Goal: Communication & Community: Answer question/provide support

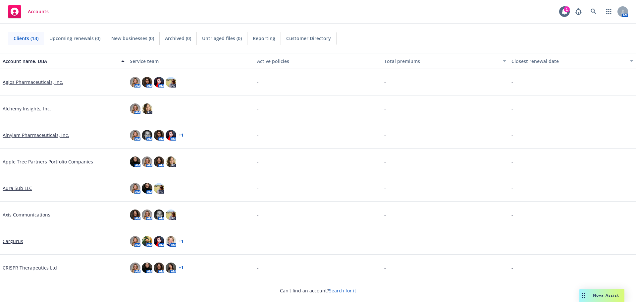
click at [591, 295] on div "Nova Assist" at bounding box center [606, 295] width 37 height 6
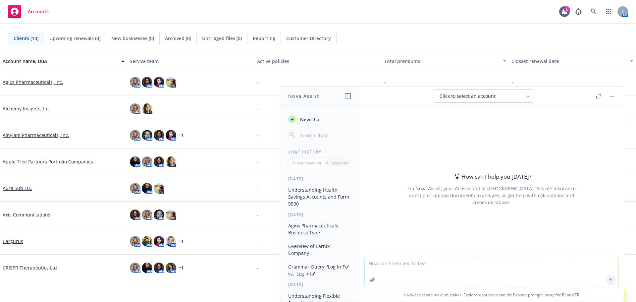
click at [511, 260] on textarea at bounding box center [492, 272] width 254 height 30
type textarea "write a brief paragraph introducing employee contributions, emphasizing the gen…"
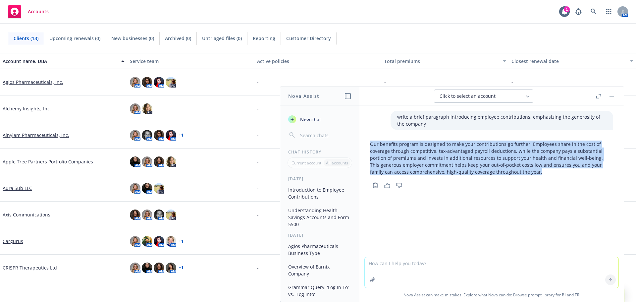
drag, startPoint x: 370, startPoint y: 144, endPoint x: 544, endPoint y: 175, distance: 176.5
click at [543, 174] on p "Our benefits program is designed to make your contributions go further. Employe…" at bounding box center [491, 157] width 243 height 35
copy p "Our benefits program is designed to make your contributions go further. Employe…"
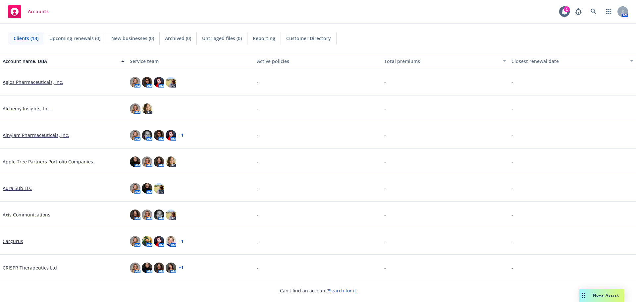
click at [587, 294] on div "Drag to move" at bounding box center [583, 294] width 8 height 13
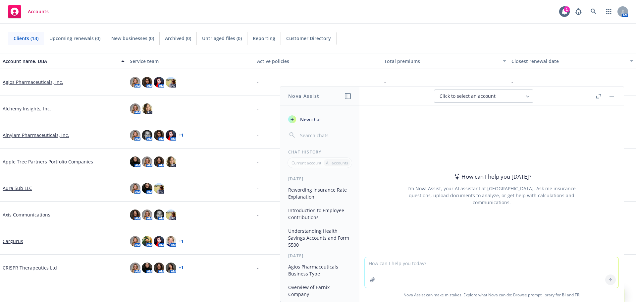
click at [525, 262] on textarea at bounding box center [492, 272] width 254 height 30
type textarea "draft wording to explain to my employees that their LTD is a gross up plan"
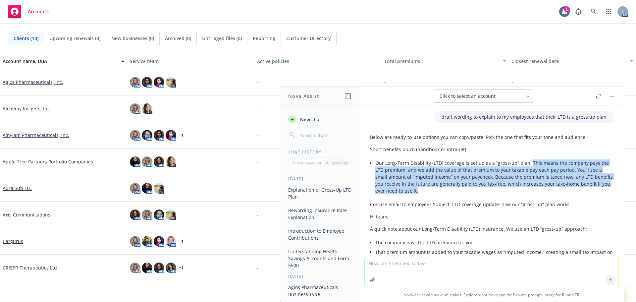
drag, startPoint x: 528, startPoint y: 162, endPoint x: 563, endPoint y: 192, distance: 45.8
click at [563, 192] on li "Our Long-Term Disability (LTD) coverage is set up as a “gross-up” plan. This me…" at bounding box center [494, 176] width 238 height 37
copy li "This means the company pays the LTD premium, and we add the value of that premi…"
